Goal: Communication & Community: Answer question/provide support

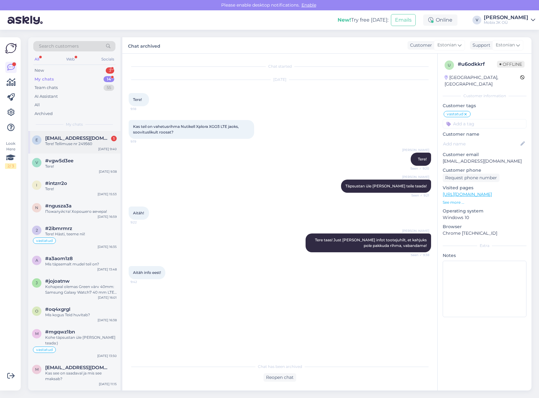
click at [84, 140] on span "[EMAIL_ADDRESS][DOMAIN_NAME]" at bounding box center [77, 138] width 65 height 6
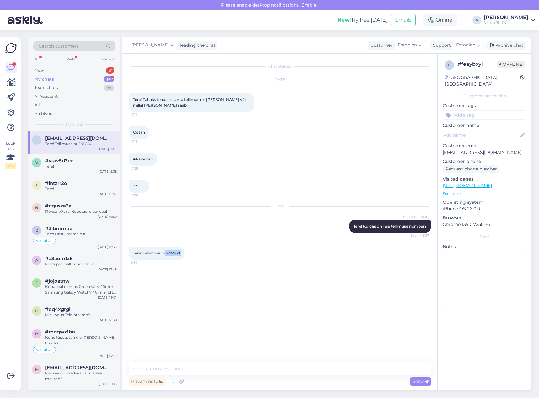
drag, startPoint x: 167, startPoint y: 252, endPoint x: 189, endPoint y: 252, distance: 22.3
click at [184, 252] on div "Tere! Tellimuse nr 249560 9:40" at bounding box center [157, 253] width 56 height 13
copy div "249560 9:40"
drag, startPoint x: 360, startPoint y: 367, endPoint x: 363, endPoint y: 367, distance: 3.3
click at [360, 367] on textarea at bounding box center [280, 368] width 302 height 13
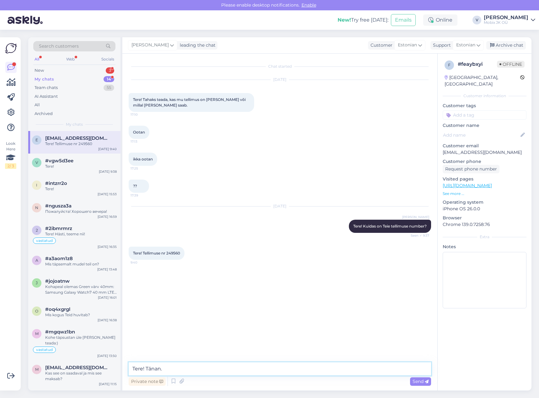
click at [246, 367] on textarea "Tere! Tänan." at bounding box center [280, 368] width 302 height 13
paste textarea "Garmin Venu 3S GPS Wi-Fi Sage Gray + Passivated"
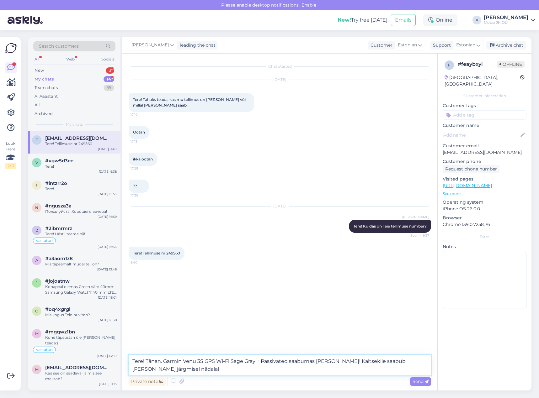
type textarea "Tere! Tänan. Garmin Venu 3S GPS Wi-Fi Sage Gray + Passivated saabumas [PERSON_N…"
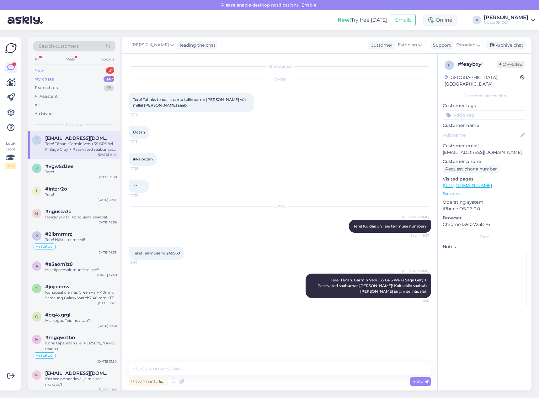
click at [103, 67] on div "New 3" at bounding box center [74, 70] width 82 height 9
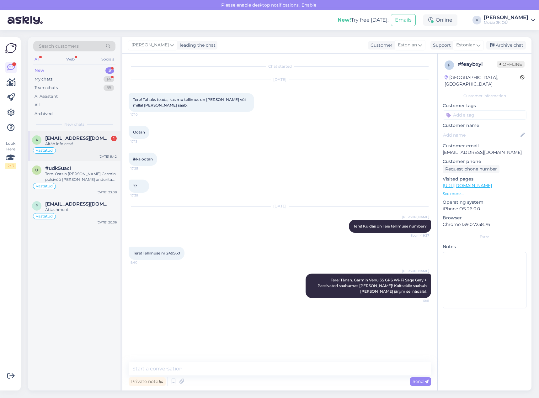
drag, startPoint x: 92, startPoint y: 150, endPoint x: 98, endPoint y: 151, distance: 5.4
click at [92, 150] on div "vastatud" at bounding box center [74, 151] width 85 height 8
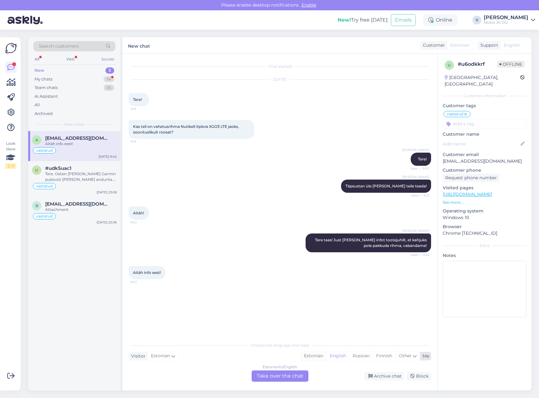
click at [314, 357] on div "Estonian" at bounding box center [313, 355] width 25 height 9
click at [295, 373] on div "Estonian to Estonian Take over the chat" at bounding box center [279, 376] width 57 height 11
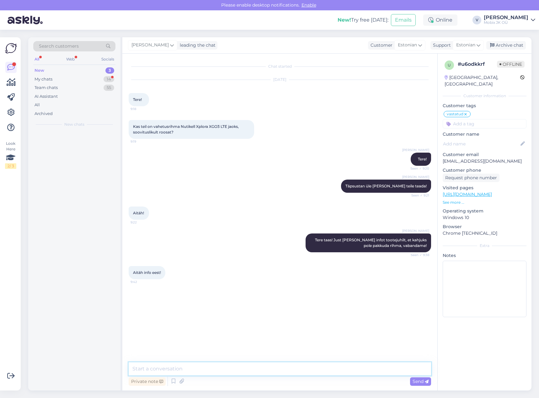
click at [295, 368] on textarea at bounding box center [280, 368] width 302 height 13
type textarea "Palun!"
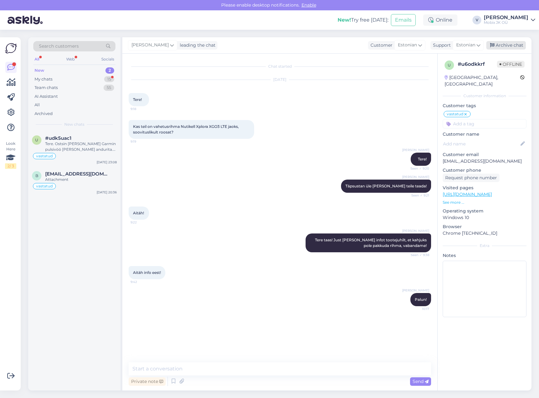
click at [519, 44] on div "Archive chat" at bounding box center [506, 45] width 40 height 8
click at [91, 150] on div "Tere. Ostsin [PERSON_NAME] Garmin pulsivöö [PERSON_NAME] andurita. Kas on võima…" at bounding box center [80, 146] width 71 height 11
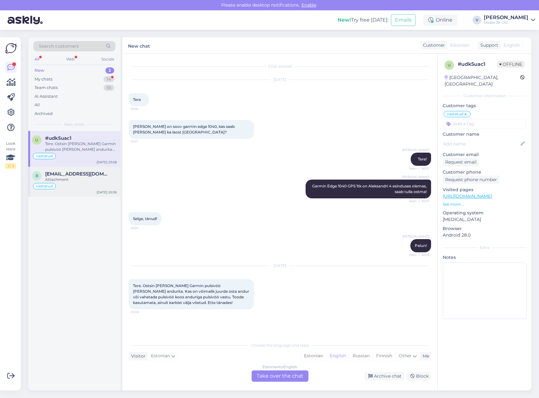
click at [77, 185] on div "vastatud" at bounding box center [74, 186] width 85 height 8
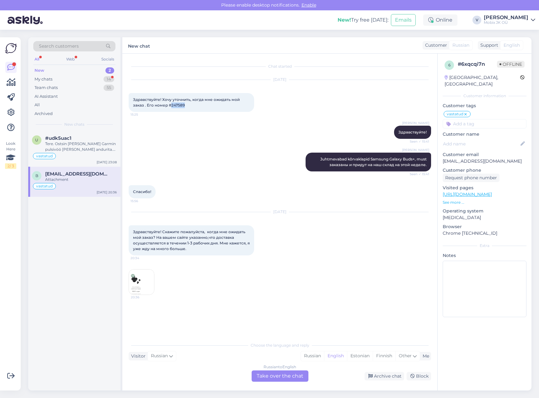
drag, startPoint x: 170, startPoint y: 104, endPoint x: 190, endPoint y: 106, distance: 20.2
click at [190, 106] on div "Здравствуйте! Хочу уточнить, когда мне ожидать мой заказ . Его номер #247589 15…" at bounding box center [191, 102] width 125 height 19
copy span "247589"
click at [104, 180] on div "Attachment" at bounding box center [80, 180] width 71 height 6
click at [100, 183] on div "vastatud" at bounding box center [74, 186] width 85 height 8
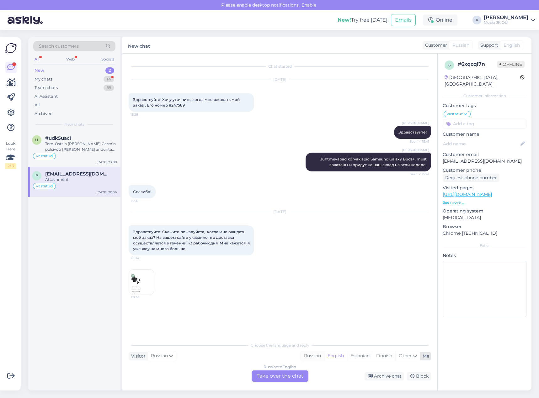
click at [315, 358] on div "Russian" at bounding box center [312, 355] width 23 height 9
drag, startPoint x: 295, startPoint y: 377, endPoint x: 293, endPoint y: 375, distance: 3.4
click at [294, 377] on div "Russian to Russian Take over the chat" at bounding box center [279, 376] width 57 height 11
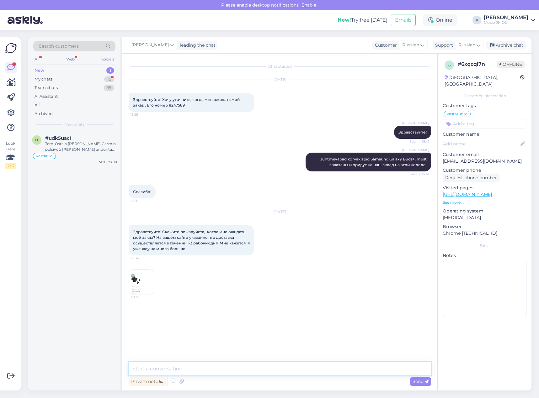
click at [287, 368] on textarea at bounding box center [280, 368] width 302 height 13
click at [287, 363] on textarea at bounding box center [280, 368] width 302 height 13
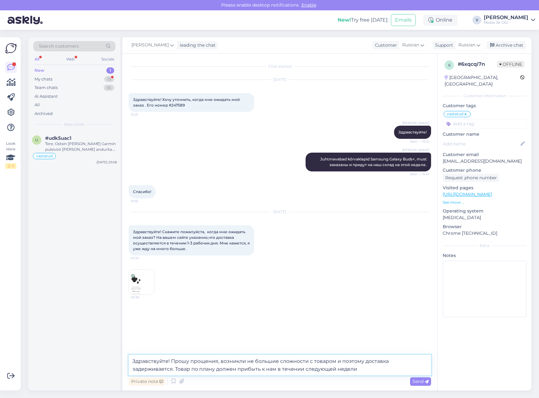
type textarea "Здравствуйте! Прошу прощения, возникли не большие сложности с товаром и поэтому…"
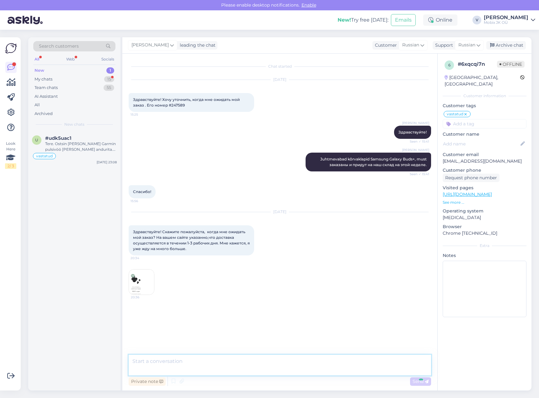
scroll to position [2, 0]
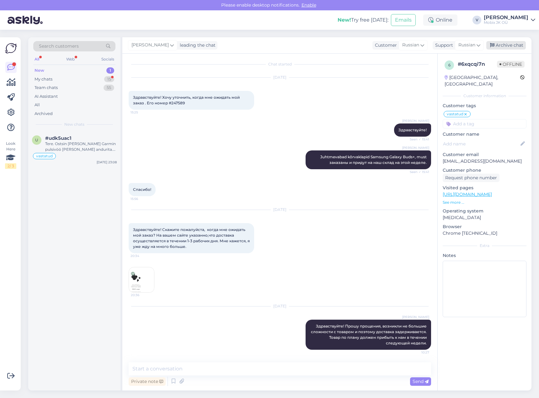
click at [513, 45] on div "Archive chat" at bounding box center [506, 45] width 40 height 8
click at [91, 144] on div "Tere. Ostsin [PERSON_NAME] Garmin pulsivöö [PERSON_NAME] andurita. Kas on võima…" at bounding box center [80, 146] width 71 height 11
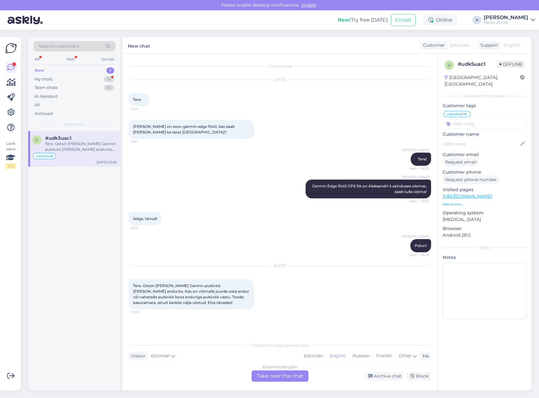
click at [242, 228] on div "Selge, tänud! 16:05" at bounding box center [280, 218] width 302 height 27
click at [311, 357] on div "Estonian" at bounding box center [313, 355] width 25 height 9
click at [296, 375] on div "Estonian to Estonian Take over the chat" at bounding box center [279, 376] width 57 height 11
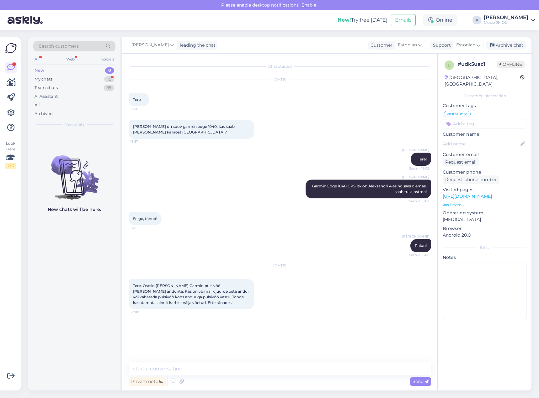
click at [297, 368] on textarea at bounding box center [280, 368] width 302 height 13
click at [200, 368] on textarea "Tere! Palun täpsustage, mis täpselt pulsivöö oli ostetud" at bounding box center [280, 368] width 302 height 13
click at [294, 370] on textarea "Tere! Palun täpsustage, milline täpselt pulsivöö oli ostetud" at bounding box center [280, 368] width 302 height 13
click at [226, 367] on textarea "Tere! Palun täpsustage, milline täpselt pulsivöö oli ostetud?" at bounding box center [280, 368] width 302 height 13
type textarea "Tere! Palun täpsustage, milline täpsemalt pulsivöö oli ostetud?"
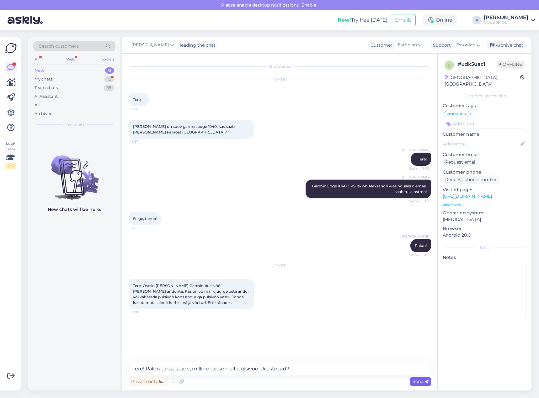
click at [420, 381] on span "Send" at bounding box center [420, 382] width 16 height 6
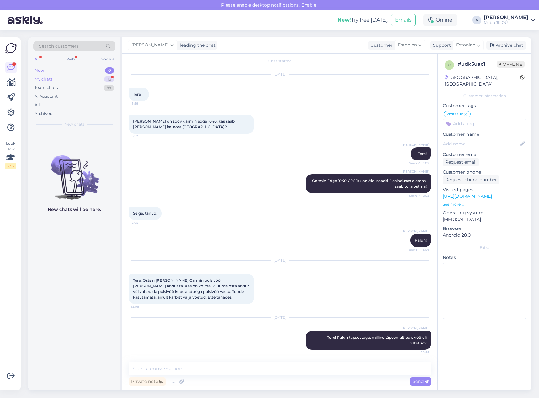
click at [101, 77] on div "My chats 15" at bounding box center [74, 79] width 82 height 9
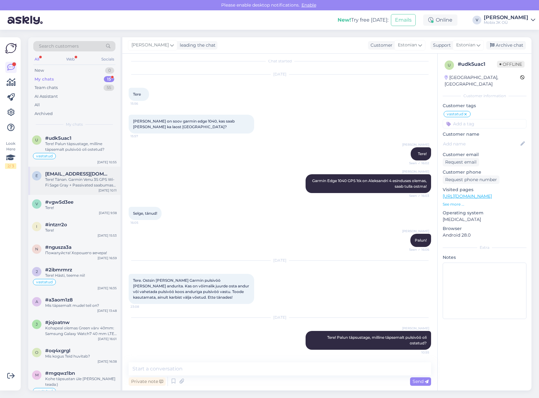
click at [104, 182] on div "Tere! Tänan. Garmin Venu 3S GPS Wi-Fi Sage Gray + Passivated saabumas [PERSON_N…" at bounding box center [80, 182] width 71 height 11
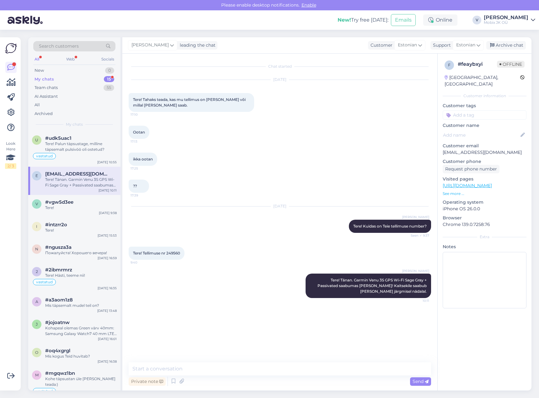
click at [462, 110] on input at bounding box center [484, 114] width 84 height 9
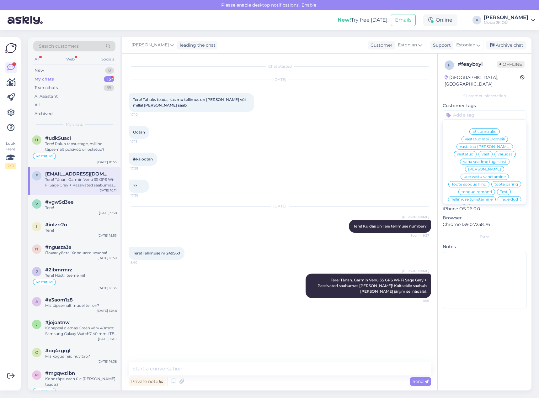
click at [497, 152] on span "varuosa" at bounding box center [504, 154] width 15 height 4
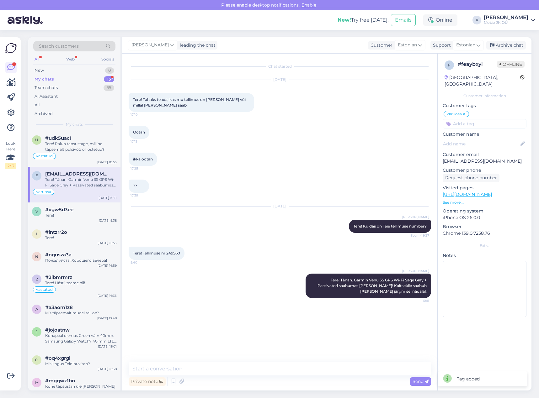
click at [463, 112] on icon at bounding box center [464, 114] width 4 height 5
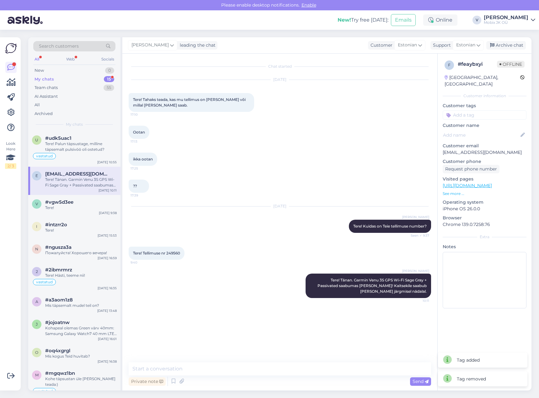
click at [468, 115] on div "f # feaybxyi Offline [GEOGRAPHIC_DATA], [GEOGRAPHIC_DATA] Customer information …" at bounding box center [484, 186] width 94 height 264
click at [468, 110] on input at bounding box center [484, 114] width 84 height 9
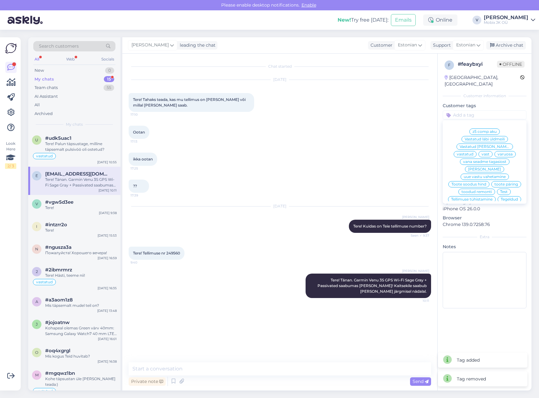
click at [473, 152] on span "vastatud" at bounding box center [465, 154] width 17 height 4
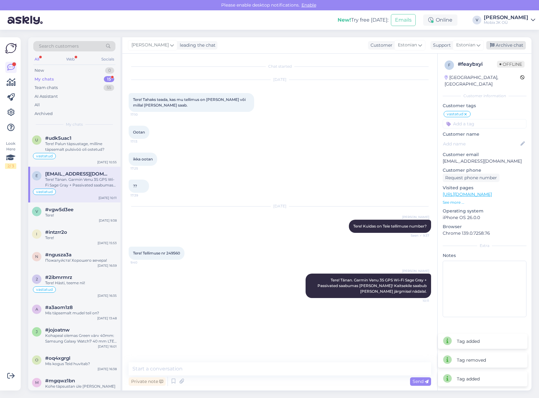
click at [509, 44] on div "Archive chat" at bounding box center [506, 45] width 40 height 8
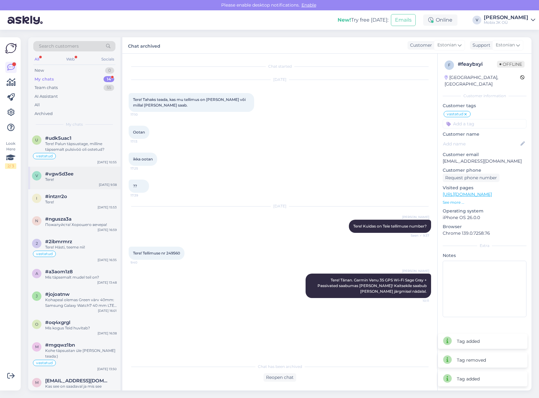
click at [98, 178] on div "Tere!" at bounding box center [80, 180] width 71 height 6
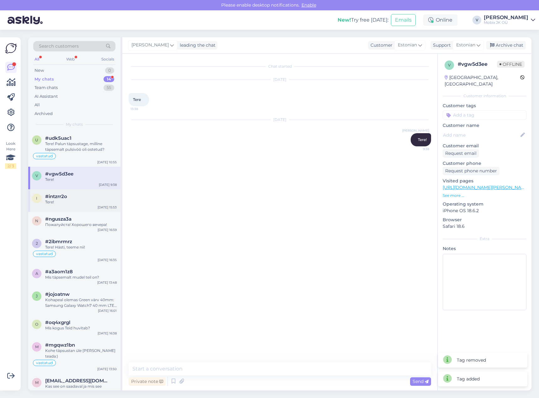
click at [94, 192] on div "i #intzrr2o Tere! [DATE] 15:53" at bounding box center [74, 200] width 92 height 23
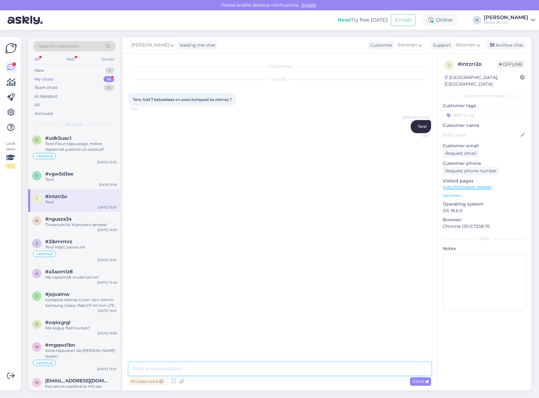
click at [295, 367] on textarea at bounding box center [280, 368] width 302 height 13
type textarea "K"
type textarea "Fold 7 mudelile kaitseklaasi kohapeal ei ole, need on tellimisel. Tarne meie la…"
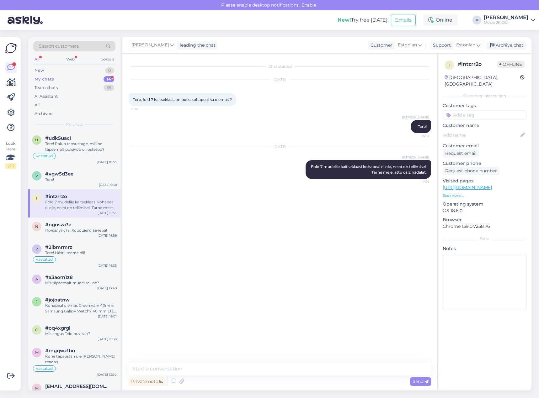
click at [486, 110] on input at bounding box center [484, 114] width 84 height 9
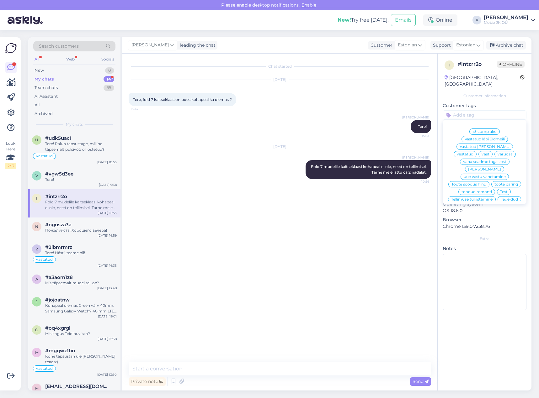
click at [473, 152] on span "vastatud" at bounding box center [465, 154] width 17 height 4
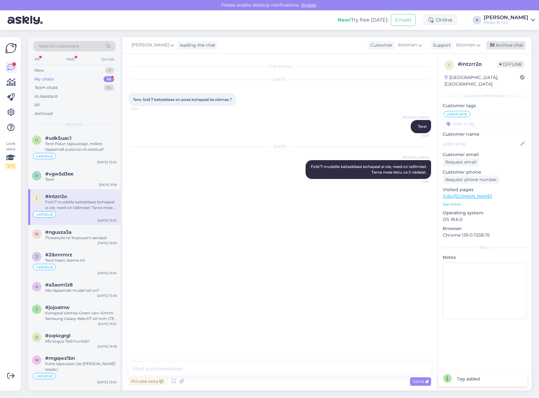
click at [508, 46] on div "Archive chat" at bounding box center [506, 45] width 40 height 8
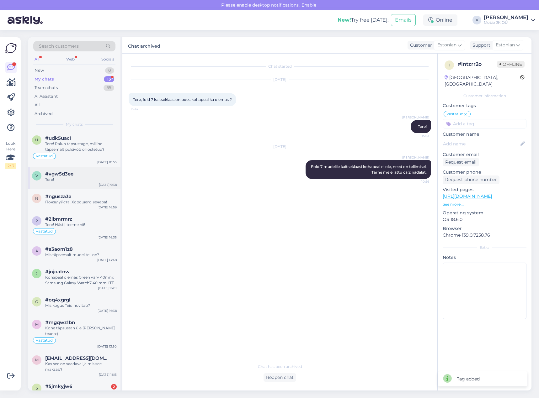
click at [86, 172] on div "#vgw5d3ee" at bounding box center [80, 174] width 71 height 6
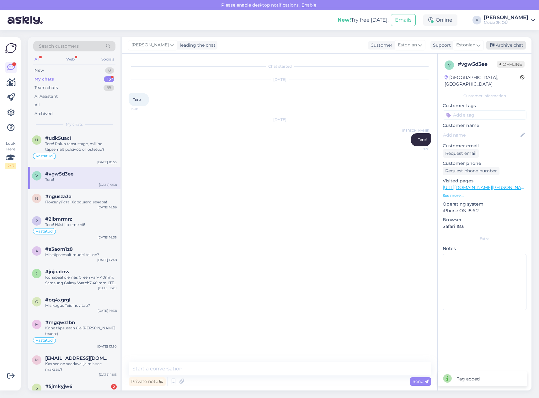
click at [518, 44] on div "Archive chat" at bounding box center [506, 45] width 40 height 8
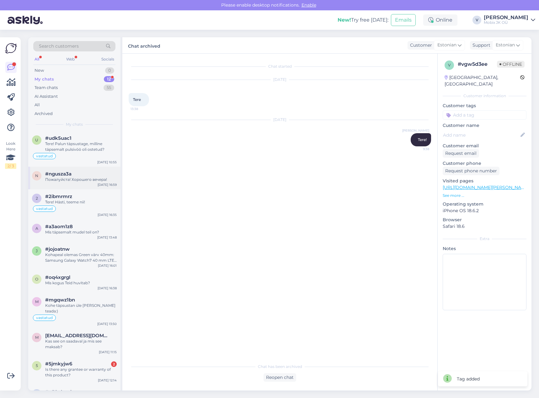
click at [73, 175] on div "#ngusza3a" at bounding box center [80, 174] width 71 height 6
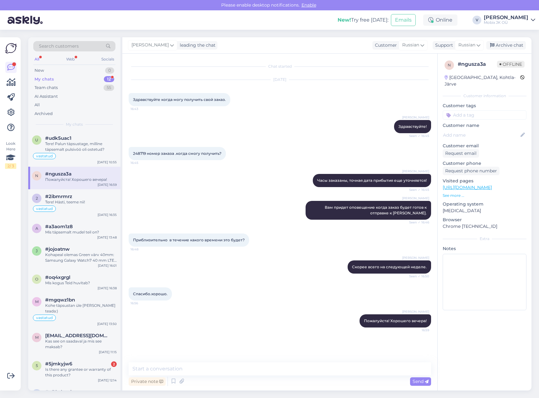
click at [481, 110] on input at bounding box center [484, 114] width 84 height 9
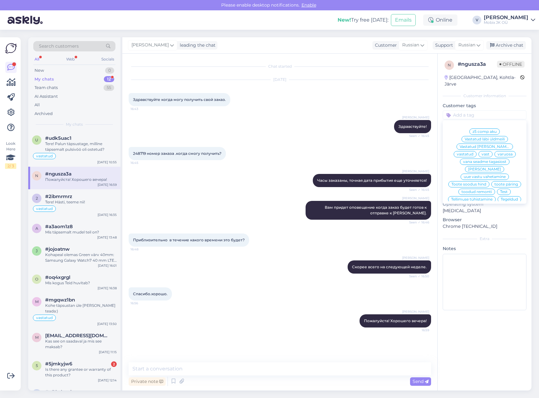
click at [494, 167] on span "[PERSON_NAME]" at bounding box center [484, 169] width 33 height 4
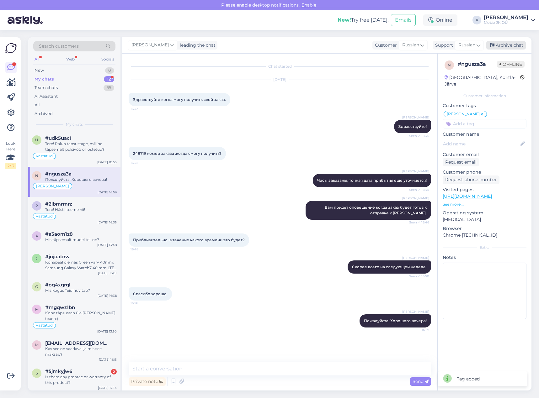
click at [502, 46] on div "Archive chat" at bounding box center [506, 45] width 40 height 8
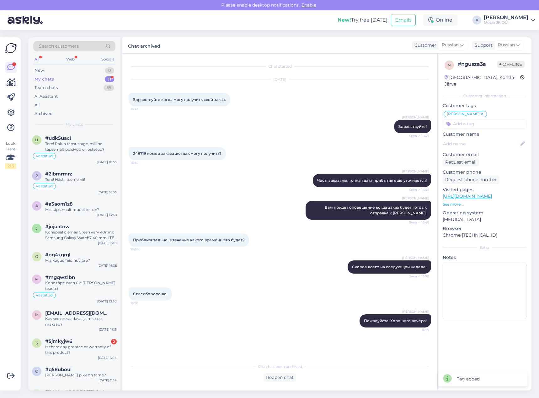
click at [488, 119] on input at bounding box center [484, 123] width 84 height 9
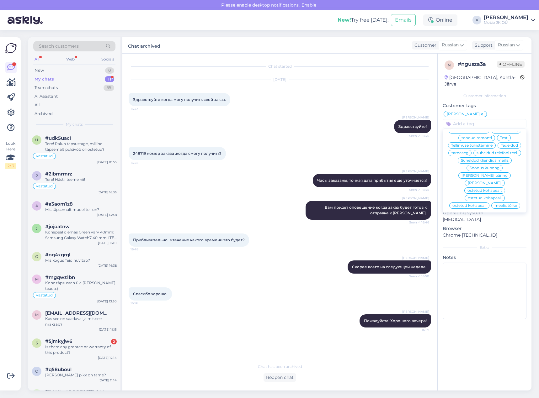
scroll to position [94, 0]
drag, startPoint x: 491, startPoint y: 137, endPoint x: 487, endPoint y: 139, distance: 4.7
click at [487, 139] on span "Soodus kupong" at bounding box center [484, 137] width 30 height 4
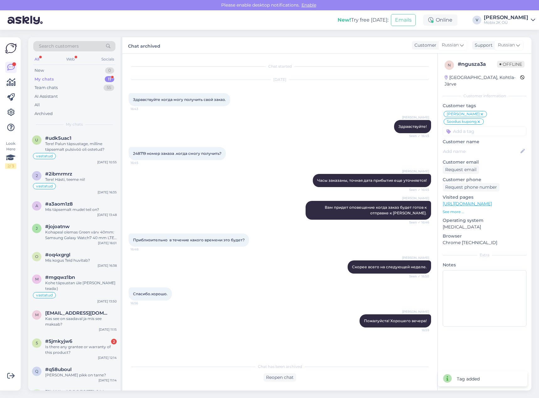
click at [463, 120] on span "Soodus kupong" at bounding box center [461, 122] width 30 height 4
click at [471, 120] on span "Soodus kupong" at bounding box center [461, 122] width 30 height 4
click at [468, 120] on span "Soodus kupong" at bounding box center [461, 122] width 30 height 4
click at [478, 119] on icon at bounding box center [479, 121] width 4 height 5
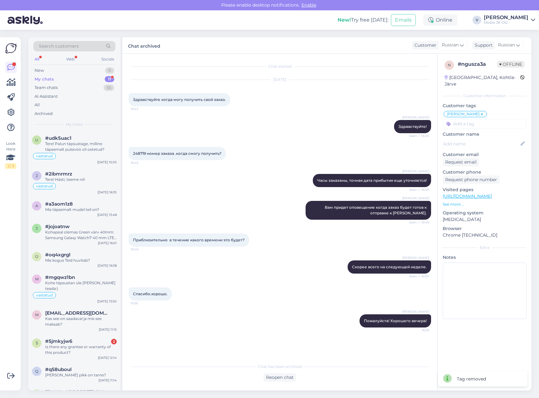
click at [473, 119] on input at bounding box center [484, 123] width 84 height 9
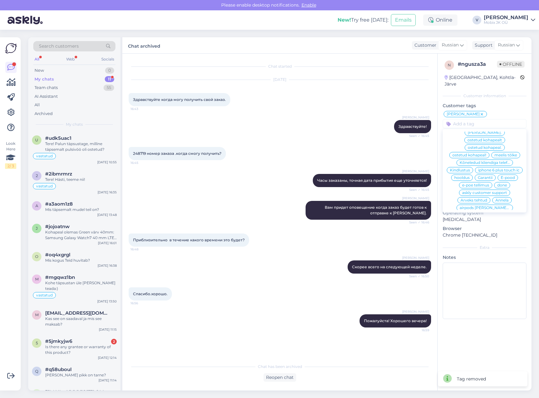
scroll to position [135, 0]
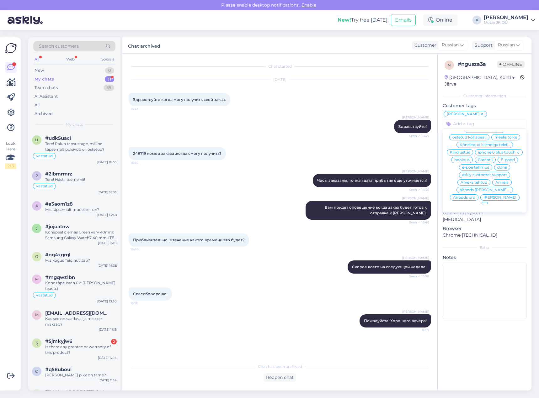
drag, startPoint x: 498, startPoint y: 195, endPoint x: 489, endPoint y: 193, distance: 9.1
click at [489, 194] on div "[PERSON_NAME]" at bounding box center [499, 197] width 39 height 6
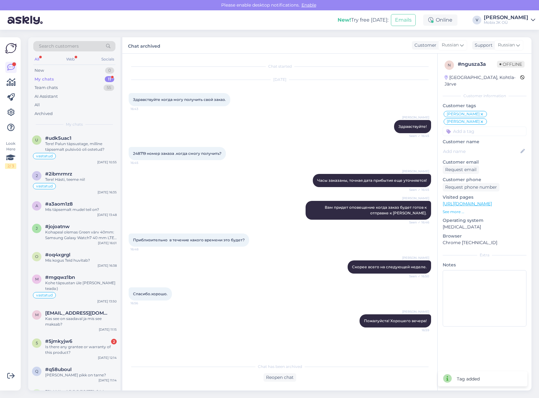
click at [479, 120] on span "[PERSON_NAME]" at bounding box center [462, 122] width 33 height 4
drag, startPoint x: 502, startPoint y: 110, endPoint x: 506, endPoint y: 107, distance: 5.2
click at [479, 120] on span "[PERSON_NAME]" at bounding box center [462, 122] width 33 height 4
click at [483, 119] on icon at bounding box center [482, 121] width 4 height 5
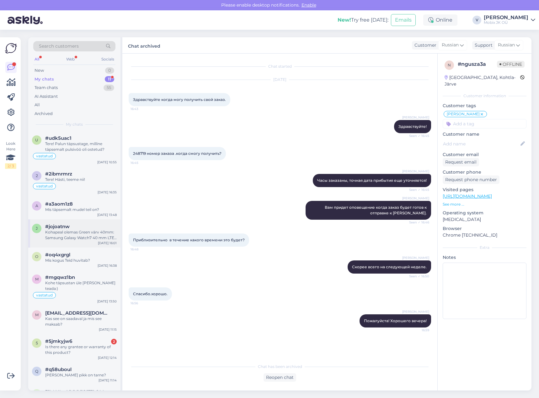
click at [92, 227] on div "#jojoatnw" at bounding box center [80, 227] width 71 height 6
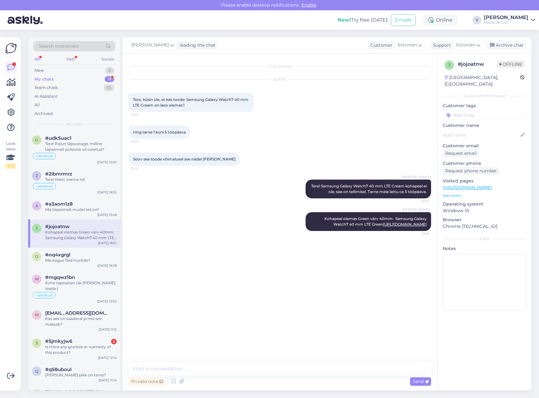
click at [483, 110] on input at bounding box center [484, 114] width 84 height 9
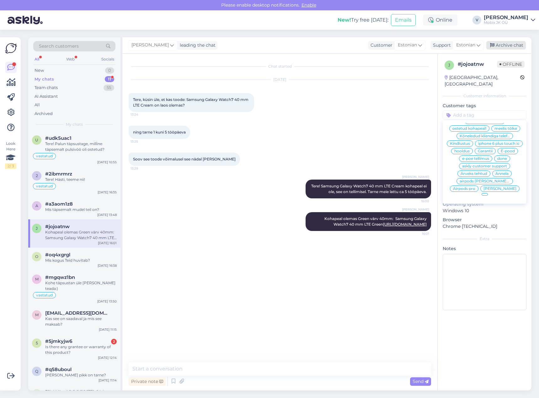
click at [508, 42] on div "Archive chat" at bounding box center [506, 45] width 40 height 8
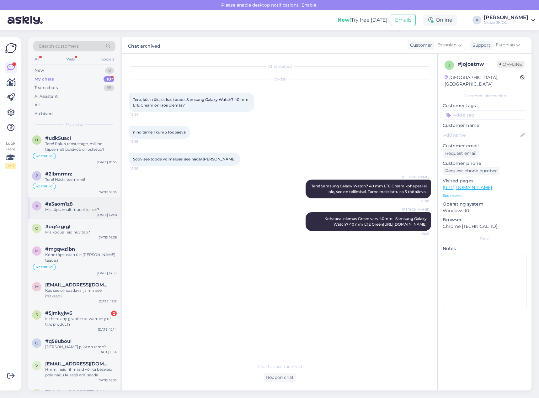
click at [104, 211] on div "Mis täpsemalt mudel teil on?" at bounding box center [80, 210] width 71 height 6
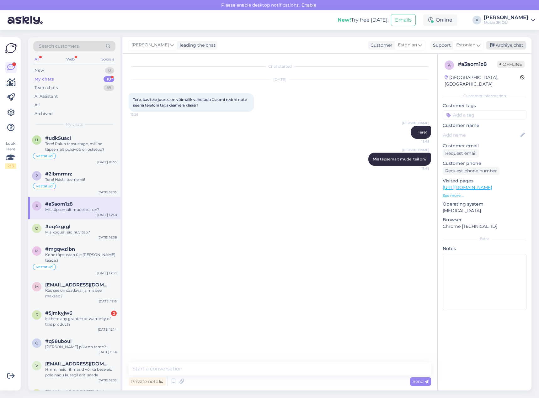
click at [517, 45] on div "Archive chat" at bounding box center [506, 45] width 40 height 8
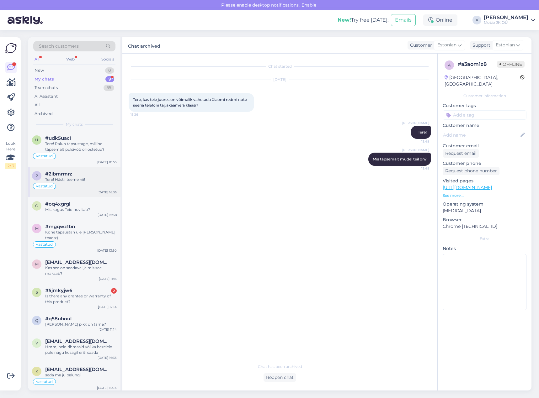
click at [87, 180] on div "Tere! Hästi, teeme nii!" at bounding box center [80, 180] width 71 height 6
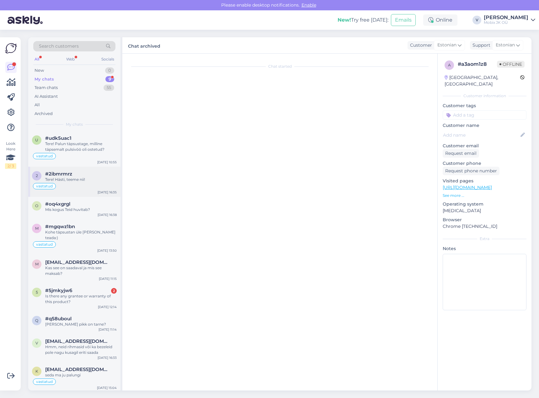
scroll to position [93, 0]
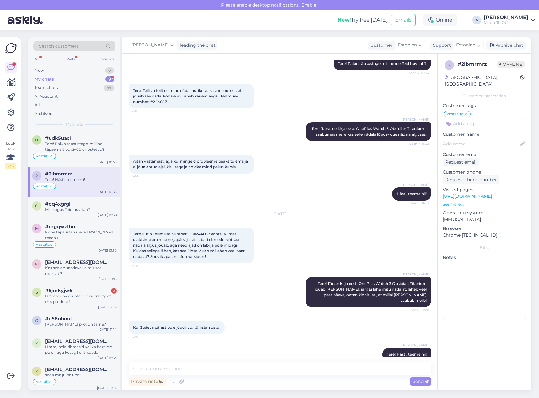
click at [192, 232] on span "Tere uurin Tellimuse number: #244687 kohta. Viimati rääkisime eelmine neljapäev…" at bounding box center [189, 245] width 113 height 27
drag, startPoint x: 199, startPoint y: 228, endPoint x: 207, endPoint y: 227, distance: 7.2
click at [207, 232] on span "Tere uurin Tellimuse number: #244687 kohta. Viimati rääkisime eelmine neljapäev…" at bounding box center [189, 245] width 113 height 27
copy span "244687"
click at [287, 363] on textarea at bounding box center [280, 368] width 302 height 13
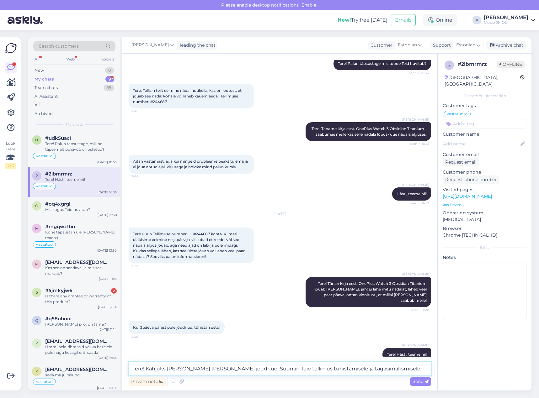
type textarea "Tere! Kahjuks [PERSON_NAME] [PERSON_NAME] jõudnud. Suunan Teie tellimus tühista…"
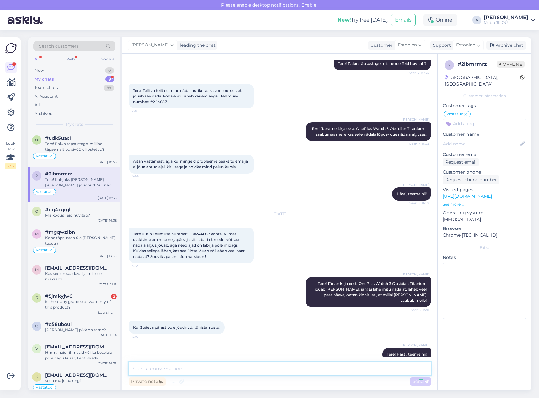
scroll to position [139, 0]
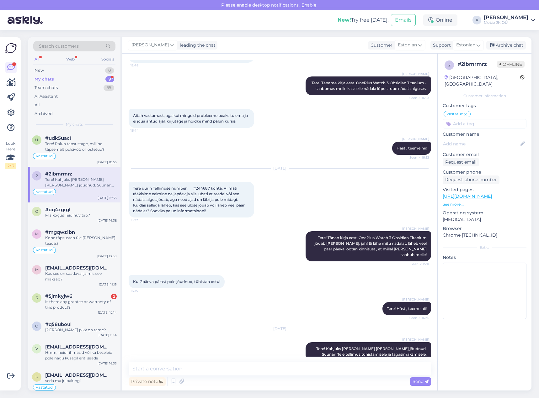
click at [473, 119] on input at bounding box center [484, 123] width 84 height 9
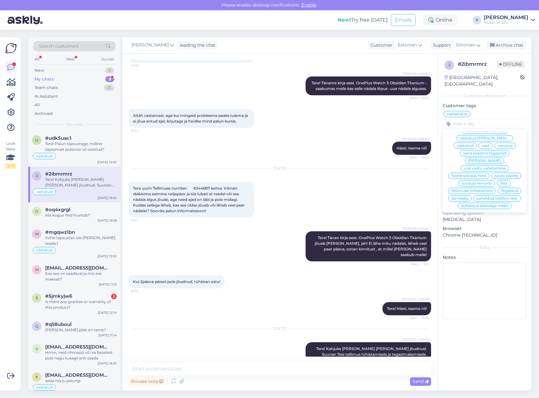
scroll to position [0, 0]
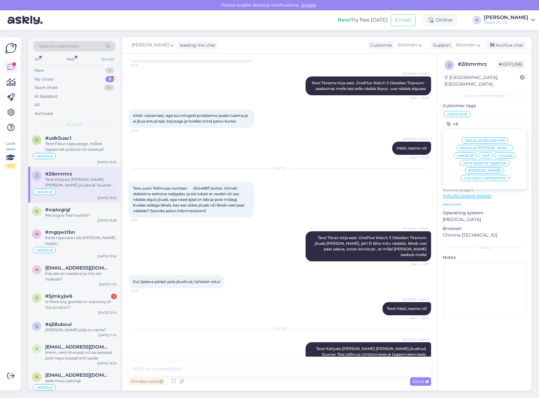
type input "va"
click at [494, 169] on span "[PERSON_NAME]" at bounding box center [484, 171] width 33 height 4
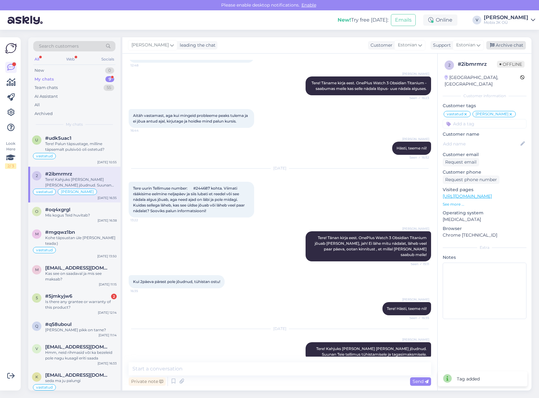
click at [505, 43] on div "Archive chat" at bounding box center [506, 45] width 40 height 8
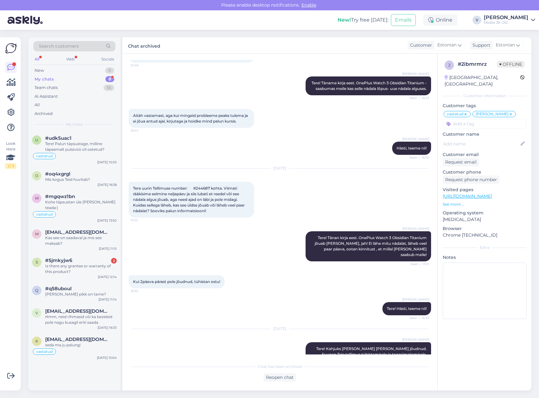
scroll to position [141, 0]
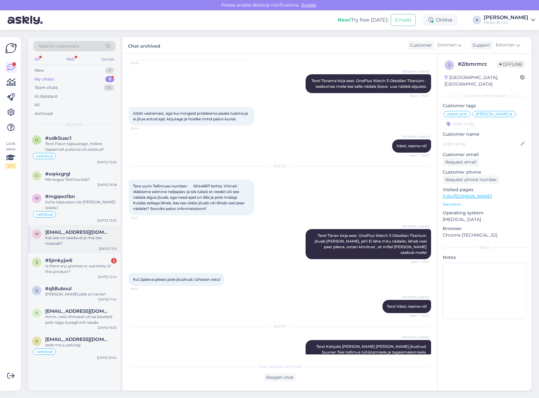
click at [79, 235] on div "Kas see on saadaval ja mis see maksab?" at bounding box center [80, 240] width 71 height 11
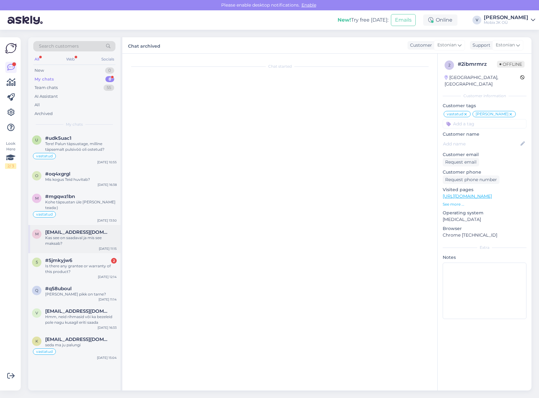
scroll to position [0, 0]
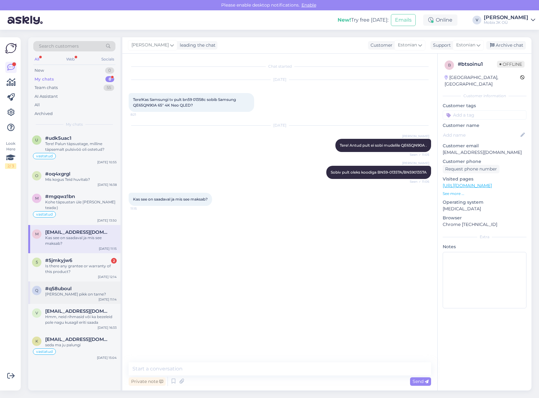
click at [79, 292] on div "[PERSON_NAME] pikk on tarne?" at bounding box center [80, 295] width 71 height 6
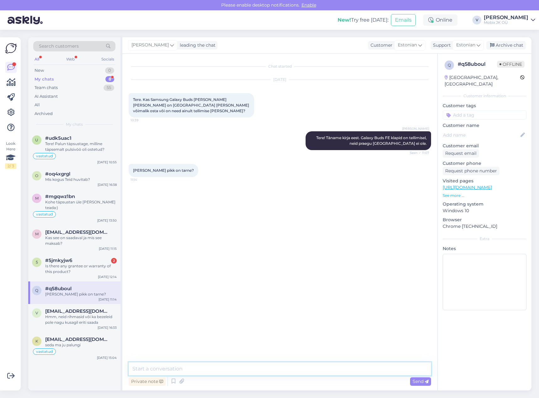
click at [322, 369] on textarea at bounding box center [280, 368] width 302 height 13
paste textarea "Samsung Galaxy Buds FE SM-R400 Graphite"
type textarea "Tere! Samsung Galaxy Buds FE SM-R400 Graphite on nüüd [PERSON_NAME] jõudnud!"
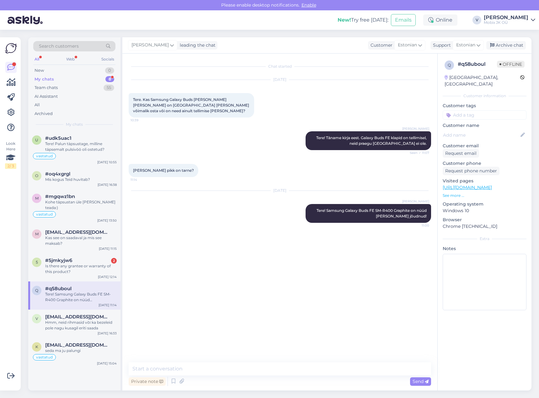
click at [464, 110] on input at bounding box center [484, 114] width 84 height 9
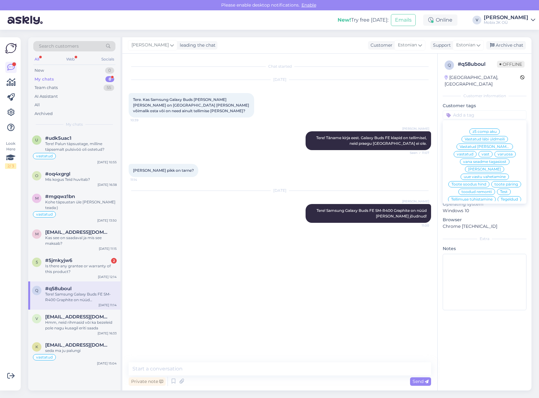
click at [473, 152] on span "vastatud" at bounding box center [465, 154] width 17 height 4
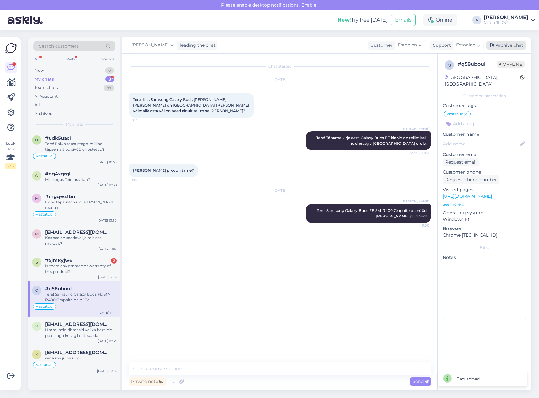
click at [507, 44] on div "Archive chat" at bounding box center [506, 45] width 40 height 8
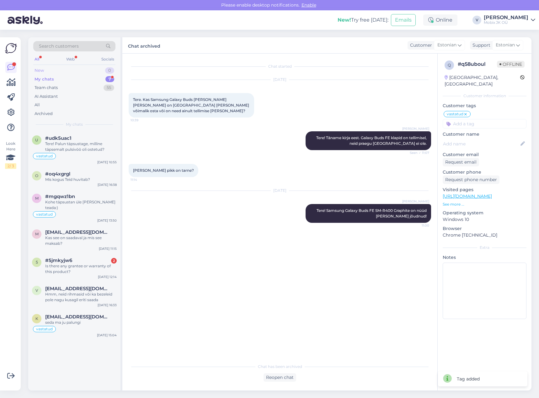
click at [92, 68] on div "New 0" at bounding box center [74, 70] width 82 height 9
